Goal: Obtain resource: Obtain resource

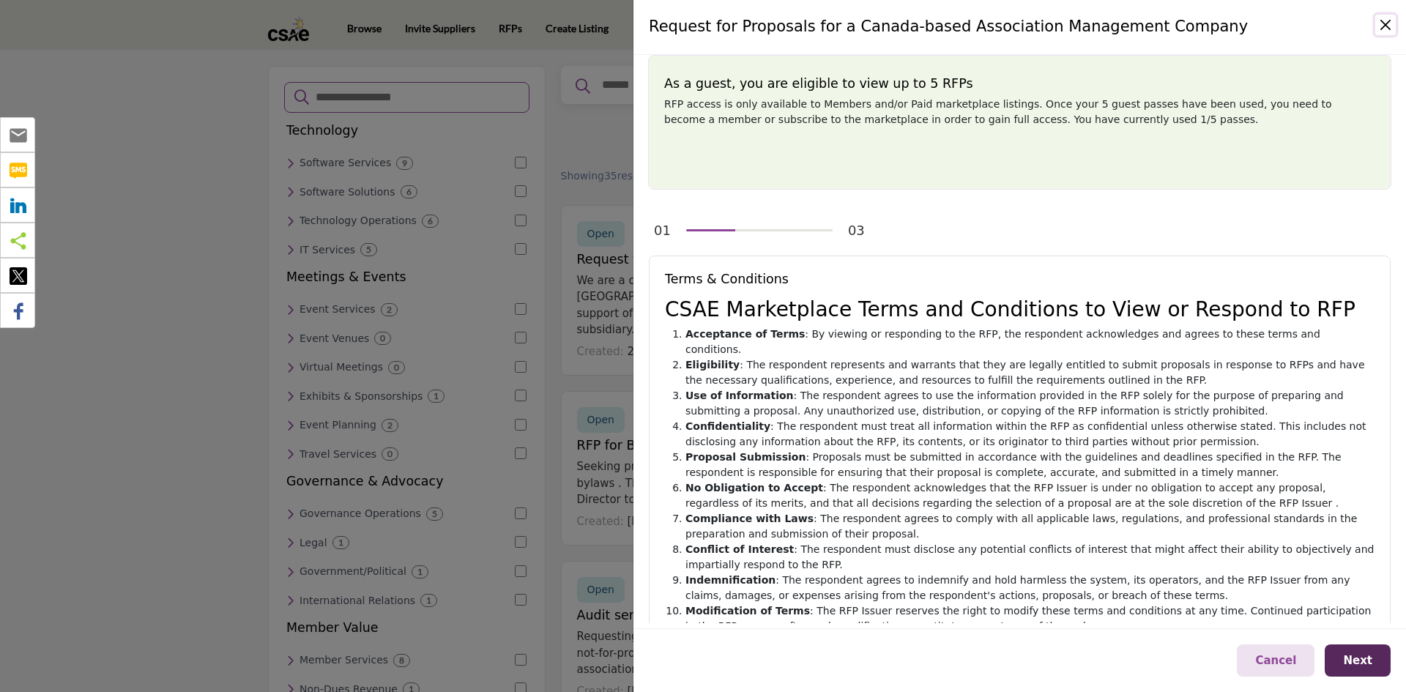
click at [1391, 24] on button "Close" at bounding box center [1386, 25] width 21 height 21
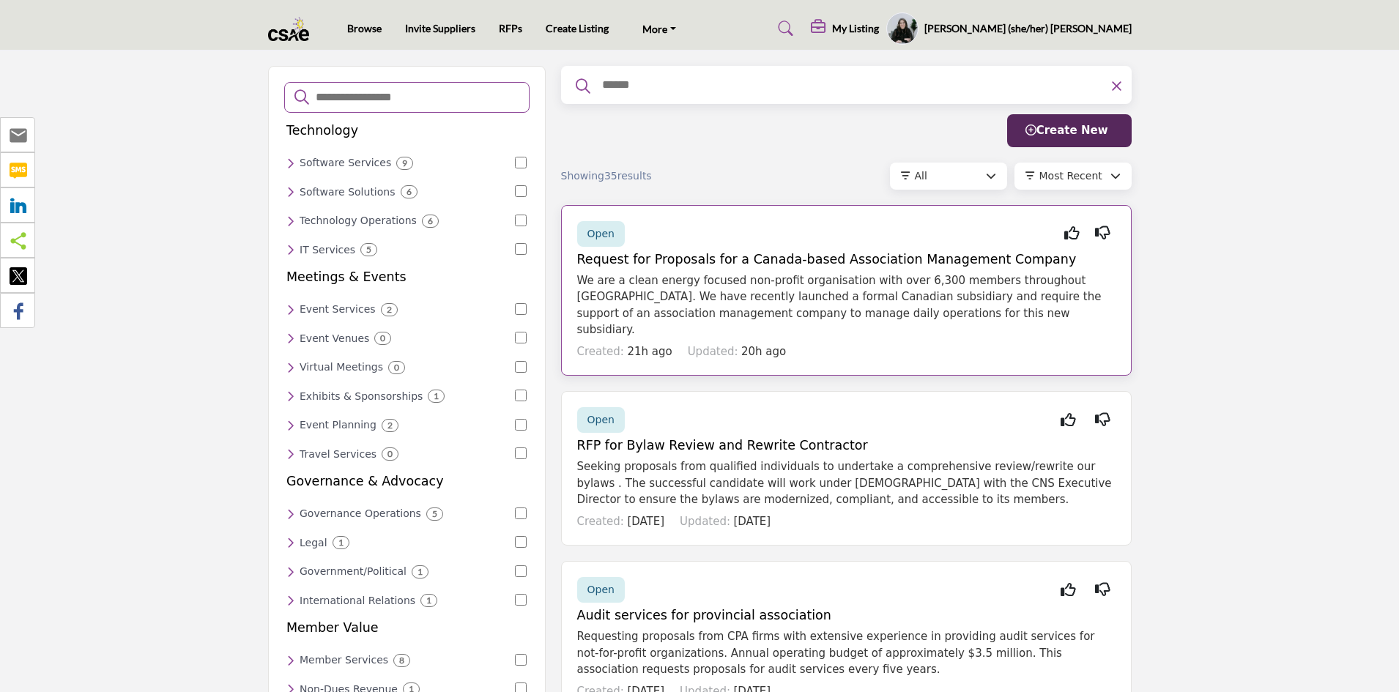
click at [721, 259] on h5 "Request for Proposals for a Canada-based Association Management Company" at bounding box center [846, 259] width 538 height 15
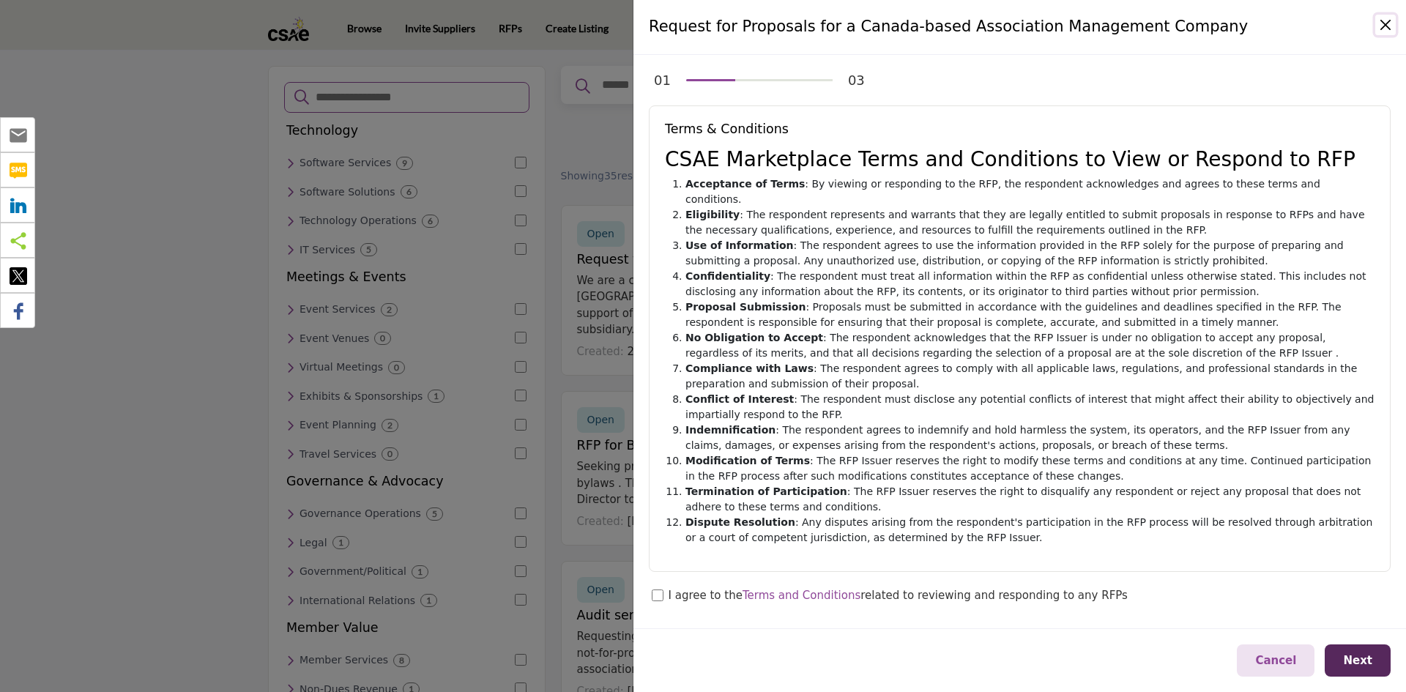
click at [1383, 26] on button "Close" at bounding box center [1386, 25] width 21 height 21
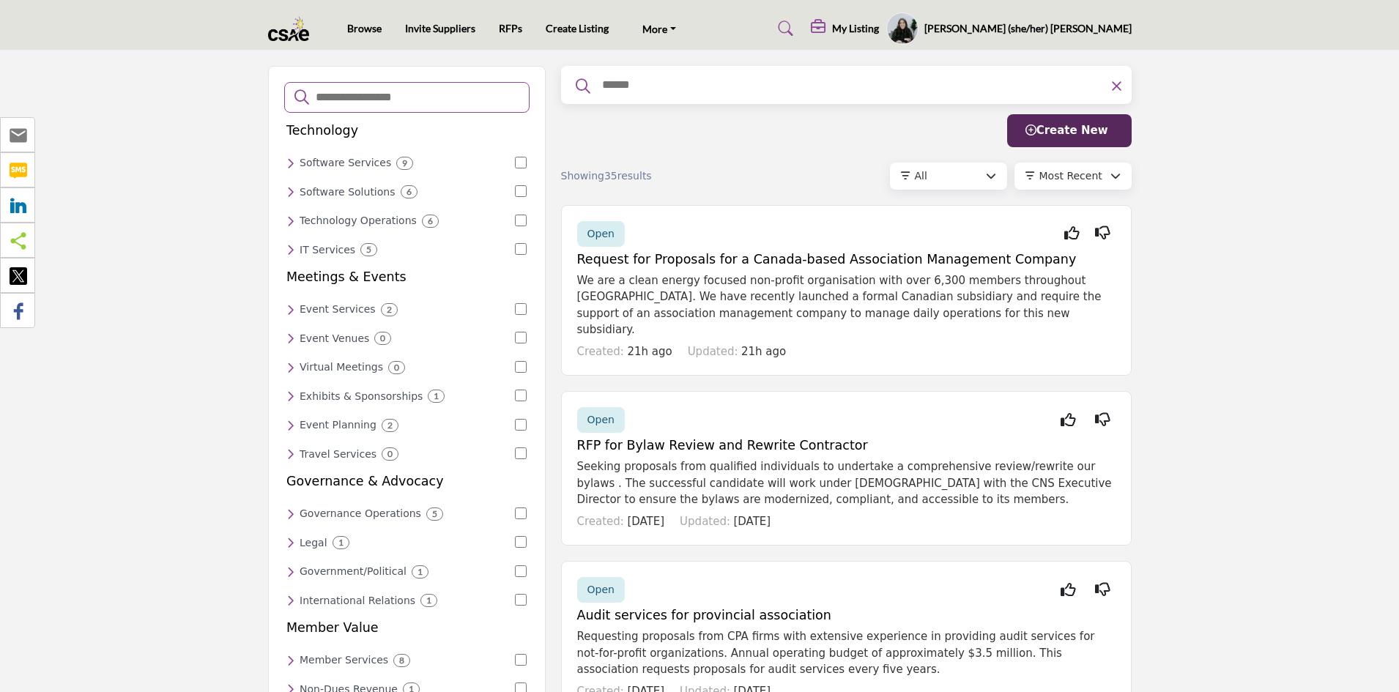
click at [984, 181] on div "All" at bounding box center [950, 175] width 71 height 15
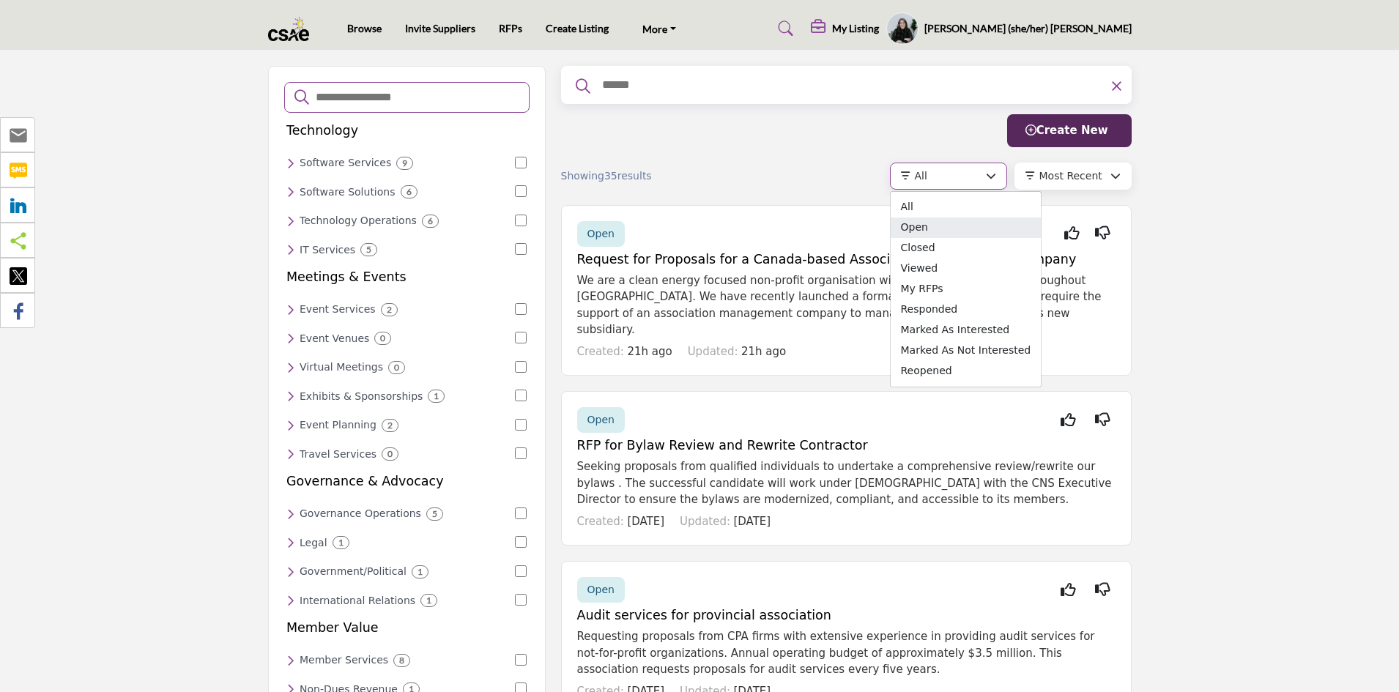
click at [966, 222] on span "Open" at bounding box center [966, 228] width 151 height 21
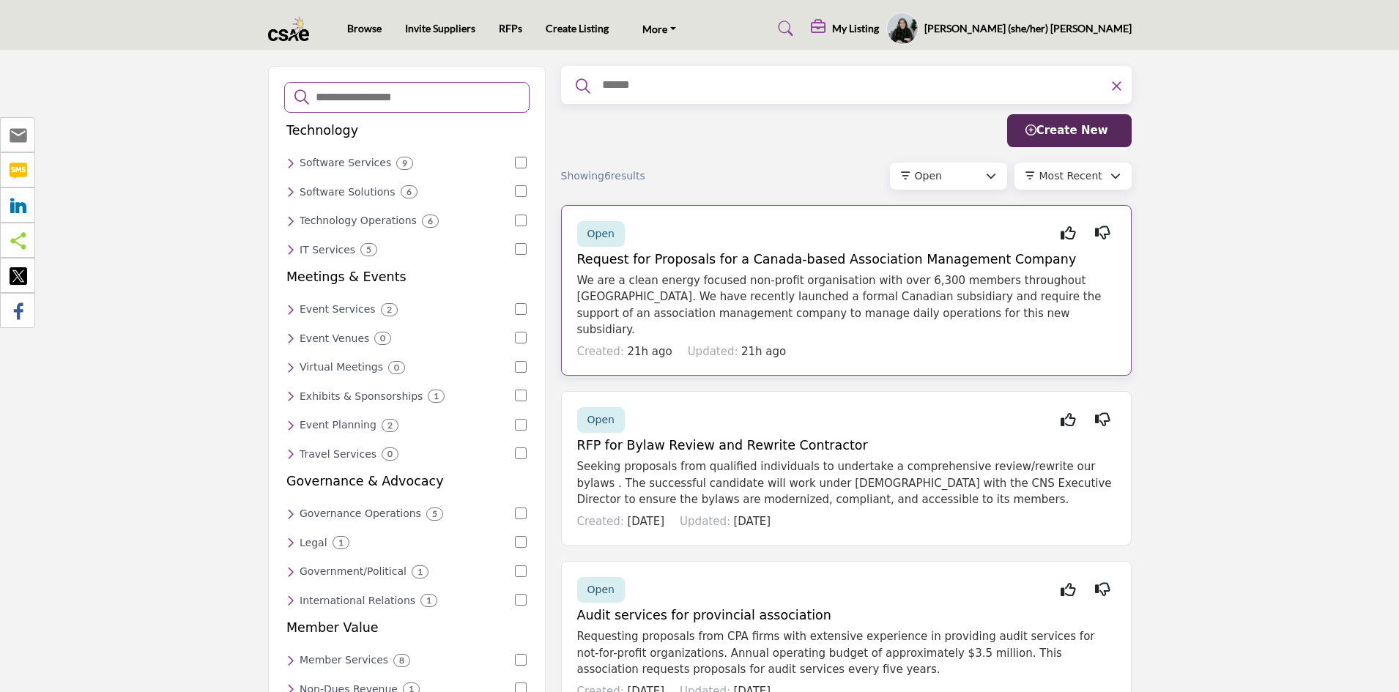
click at [709, 265] on h5 "Request for Proposals for a Canada-based Association Management Company" at bounding box center [846, 259] width 538 height 15
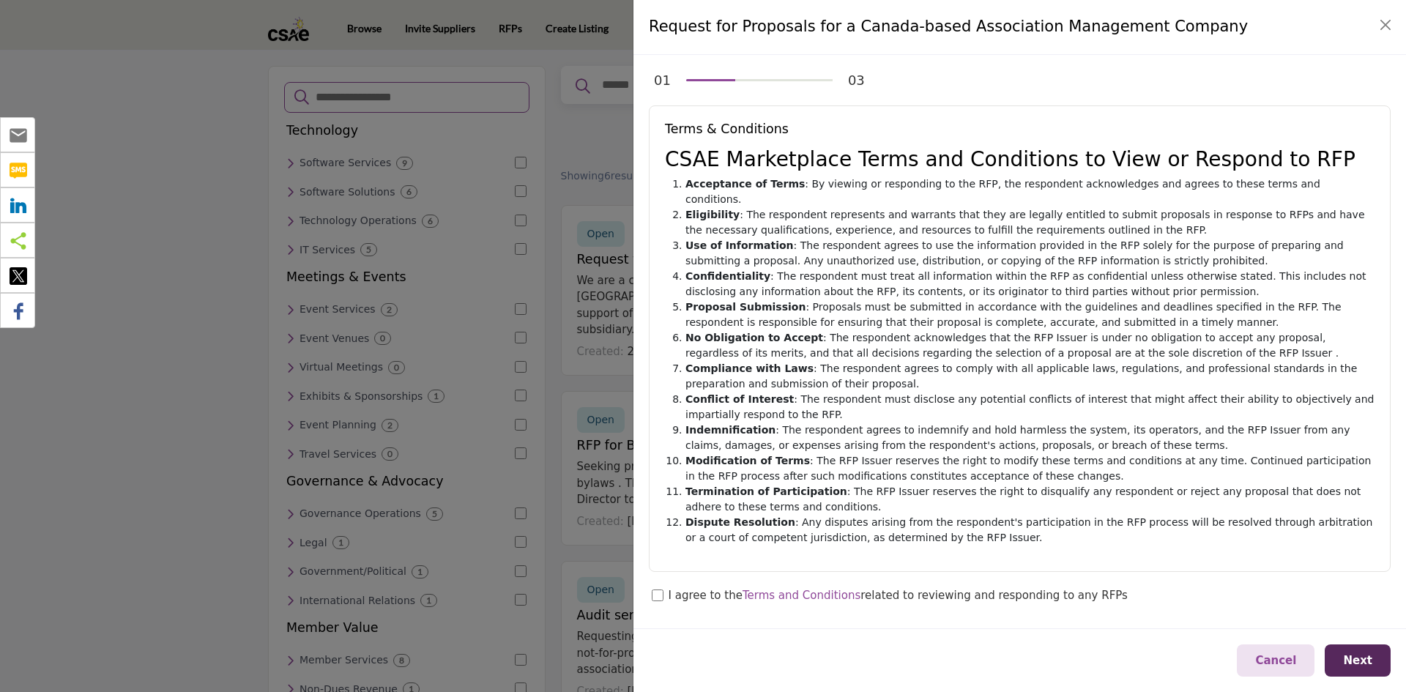
click at [801, 589] on span "Terms and Conditions" at bounding box center [802, 595] width 118 height 13
click at [833, 589] on span "Terms and Conditions" at bounding box center [802, 595] width 118 height 13
click at [829, 589] on span "Terms and Conditions" at bounding box center [802, 595] width 118 height 13
click at [829, 535] on div "Terms & Conditions CSAE Marketplace Terms and Conditions to View or Respond to …" at bounding box center [1020, 338] width 742 height 467
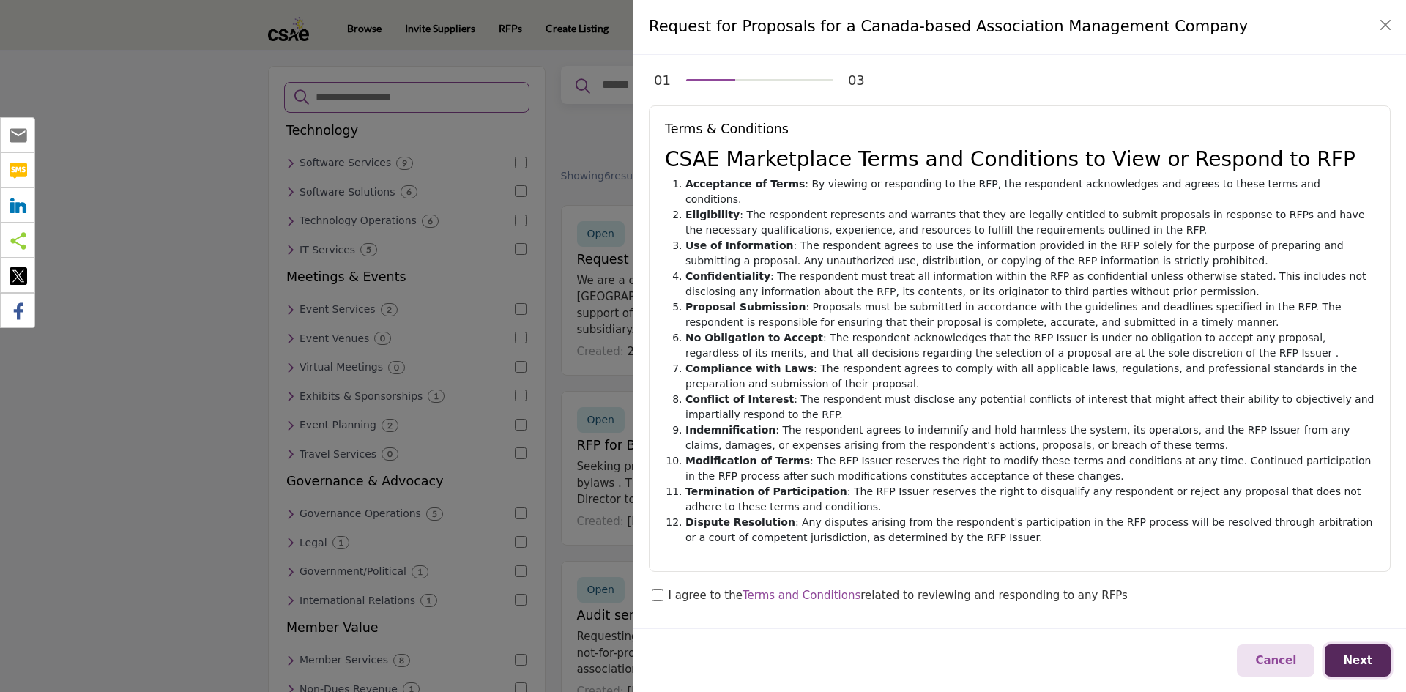
click at [1358, 660] on span "Next" at bounding box center [1357, 660] width 29 height 13
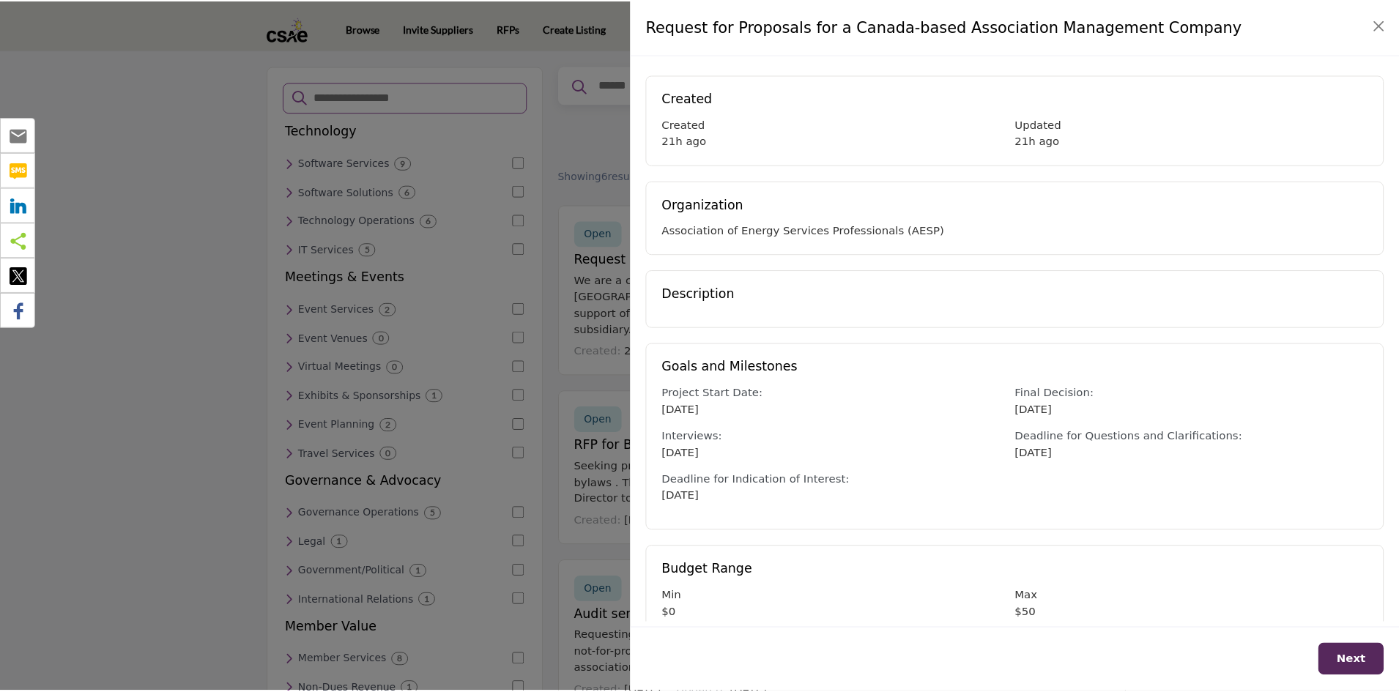
scroll to position [60, 0]
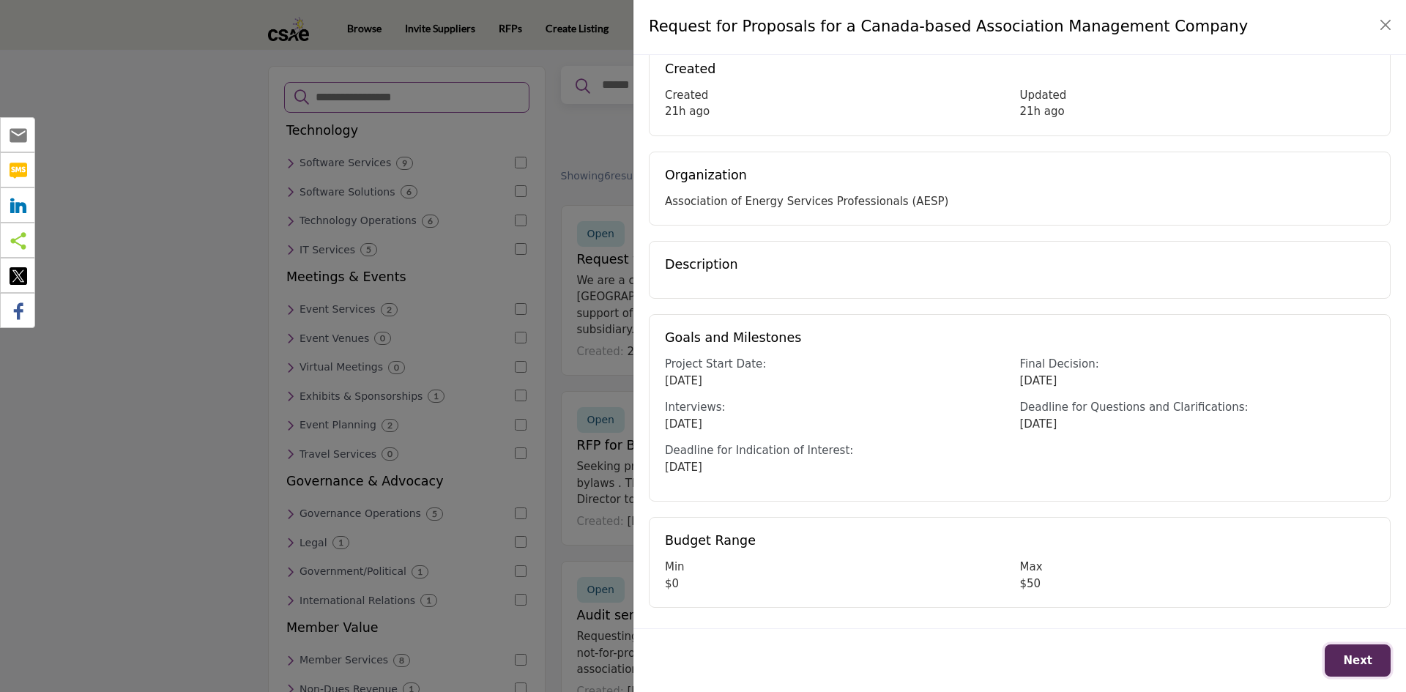
click at [1358, 660] on span "Next" at bounding box center [1357, 660] width 29 height 13
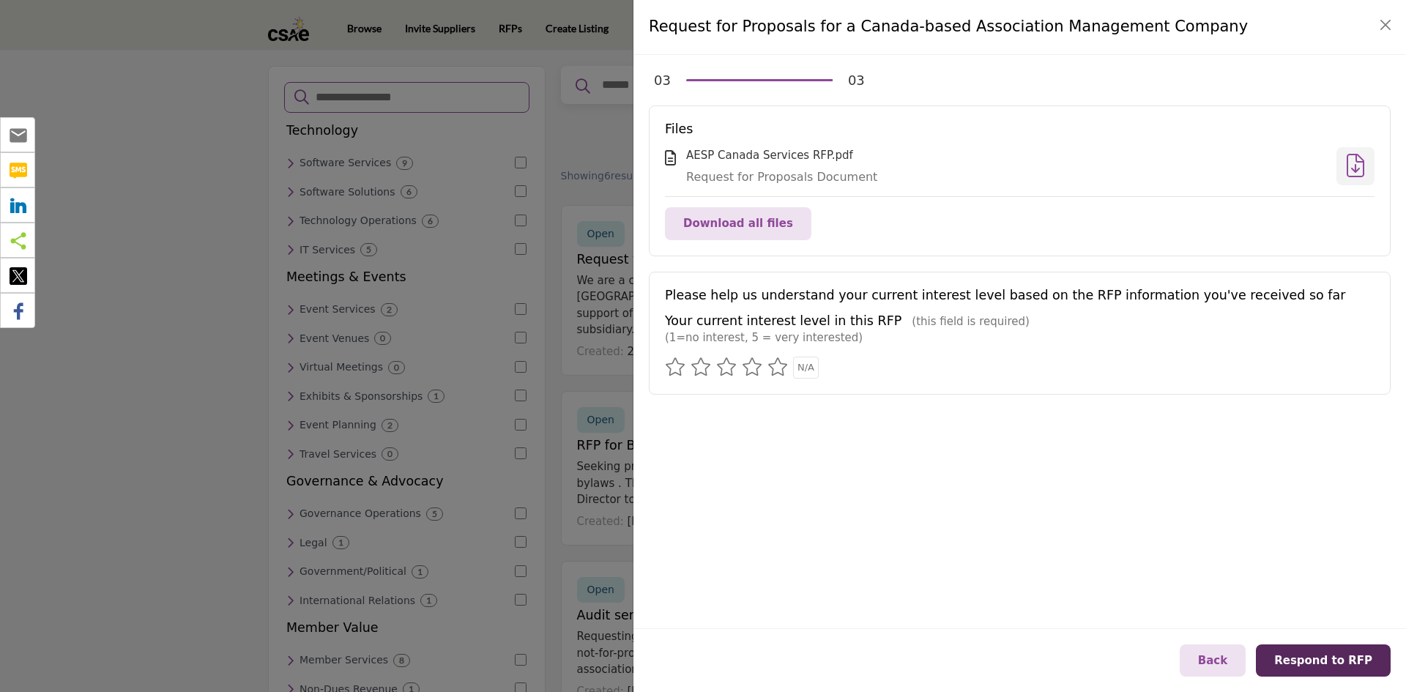
click at [760, 155] on div "AESP Canada Services RFP.pdf" at bounding box center [1006, 155] width 640 height 17
click at [750, 223] on span "Download all files" at bounding box center [738, 223] width 110 height 13
click at [1379, 24] on button "Close" at bounding box center [1386, 25] width 21 height 21
